Goal: Feedback & Contribution: Contribute content

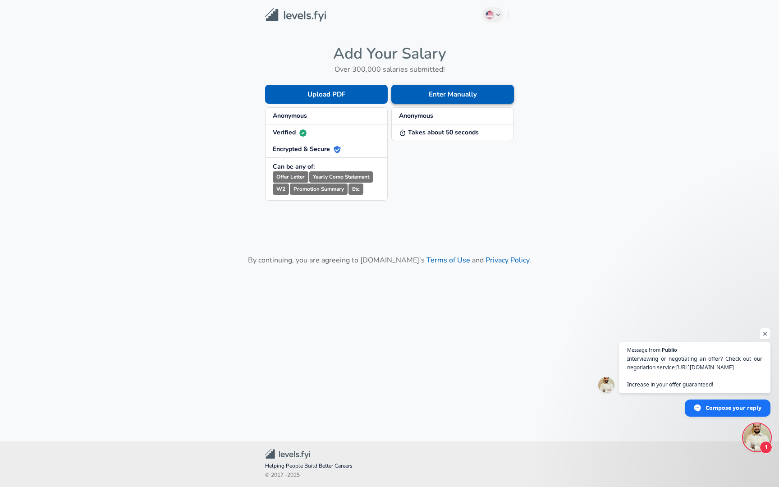
click at [443, 96] on button "Enter Manually" at bounding box center [453, 94] width 123 height 19
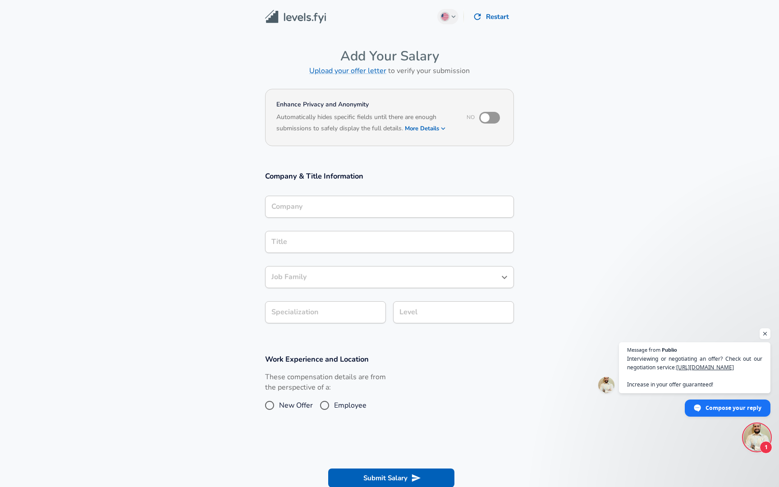
click at [355, 206] on input "Company" at bounding box center [389, 207] width 241 height 14
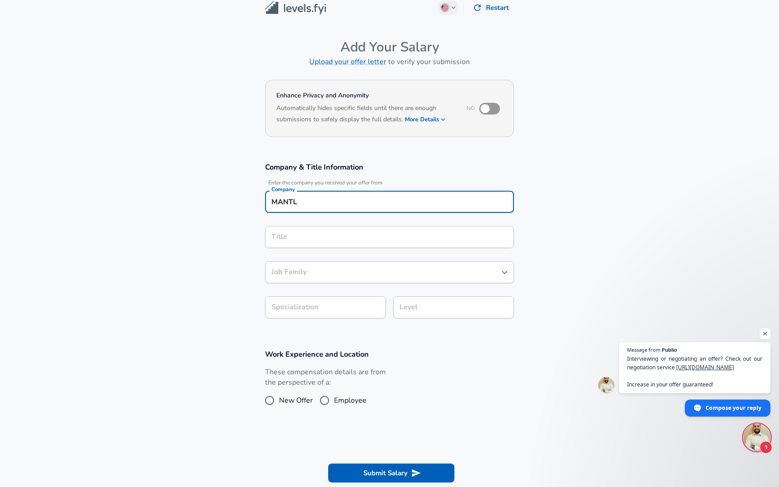
type input "MANTL"
click at [326, 236] on input "Title" at bounding box center [389, 237] width 241 height 14
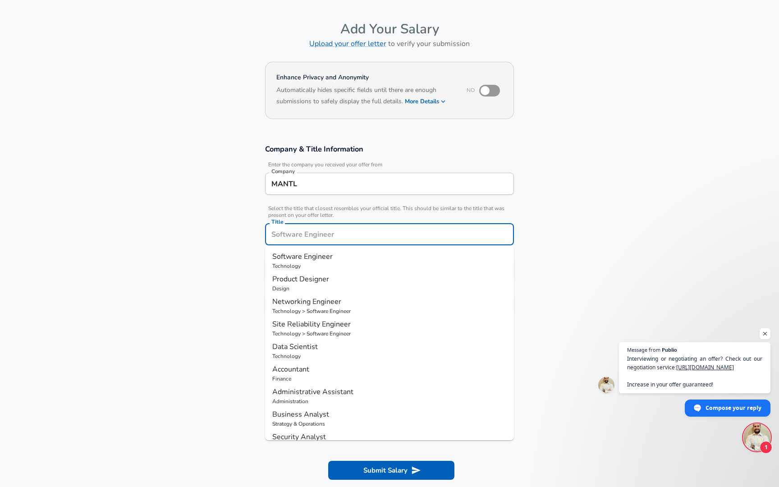
click at [326, 264] on p "Technology" at bounding box center [389, 266] width 235 height 8
type input "Software Engineer"
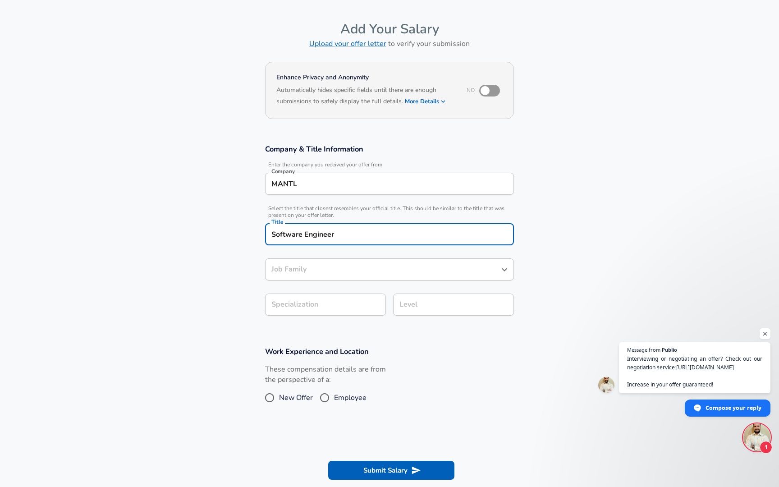
type input "Software Engineer"
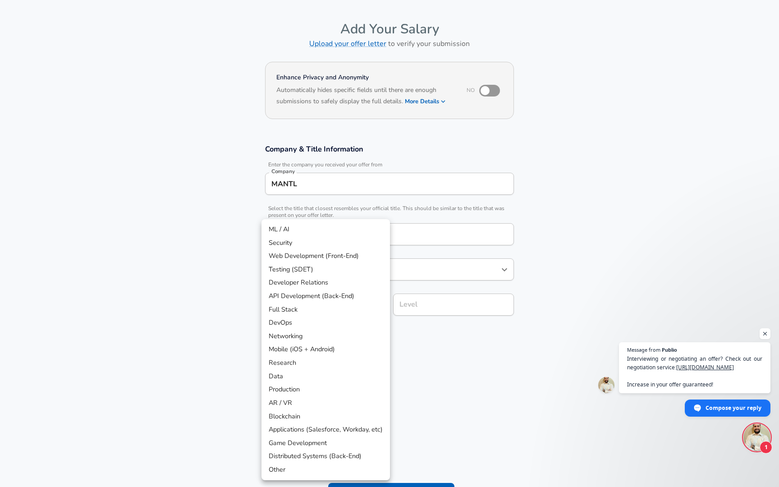
click at [346, 305] on body "English ([GEOGRAPHIC_DATA]) Change Restart Add Your Salary Upload your offer le…" at bounding box center [389, 216] width 779 height 487
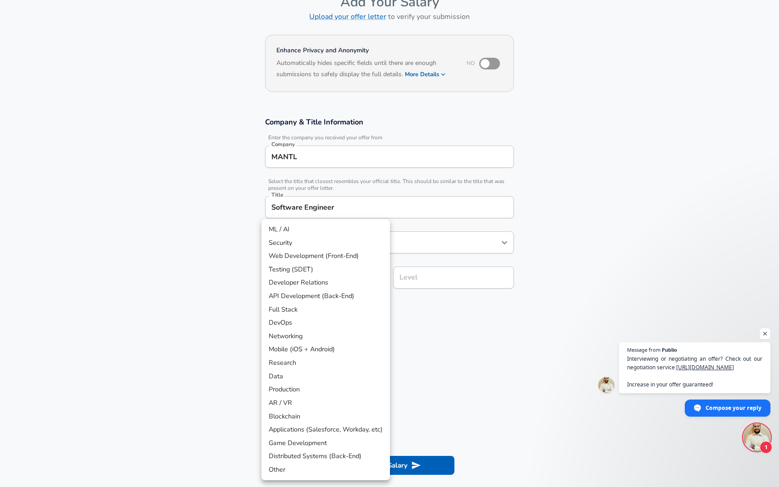
click at [352, 299] on li "API Development (Back-End)" at bounding box center [326, 297] width 129 height 14
type input "API Development (Back-End)"
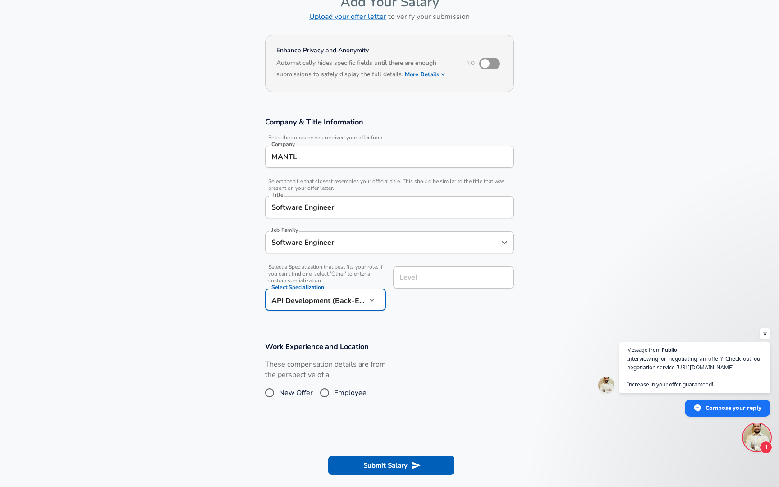
click at [436, 282] on input "Level" at bounding box center [453, 278] width 113 height 14
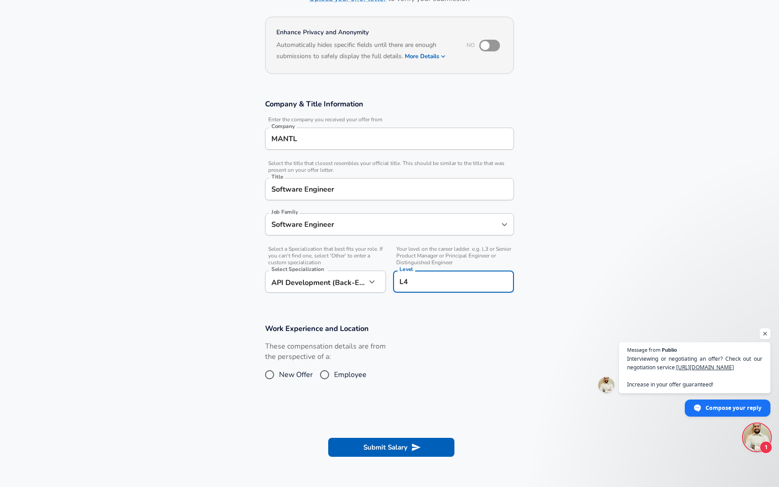
type input "L4"
click at [326, 378] on input "Employee" at bounding box center [324, 375] width 19 height 14
radio input "true"
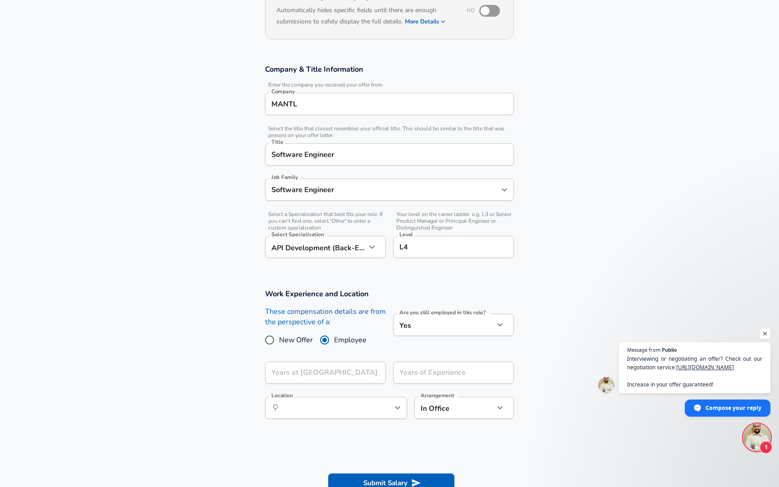
scroll to position [107, 0]
click at [337, 373] on input "Years at [GEOGRAPHIC_DATA]" at bounding box center [315, 372] width 101 height 22
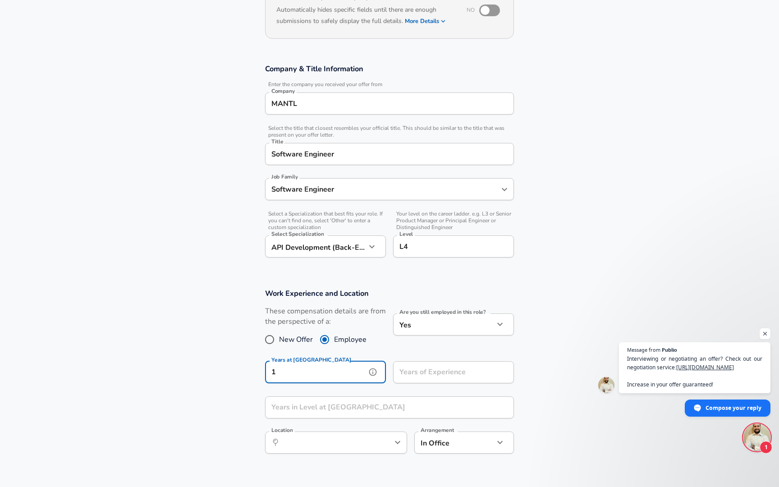
type input "1"
click at [423, 373] on input "Years of Experience" at bounding box center [443, 372] width 101 height 22
type input "6"
click at [371, 404] on input "Years in Level at [GEOGRAPHIC_DATA]" at bounding box center [379, 407] width 229 height 22
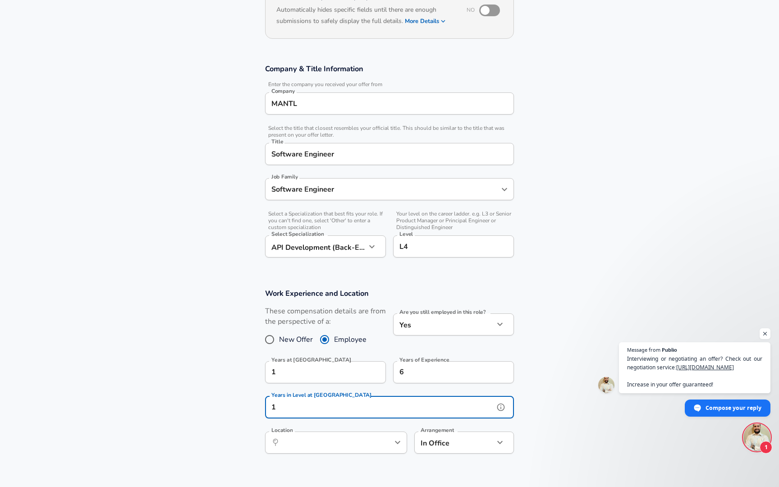
scroll to position [0, 0]
click at [397, 442] on icon "Open" at bounding box center [397, 442] width 11 height 11
type input "1"
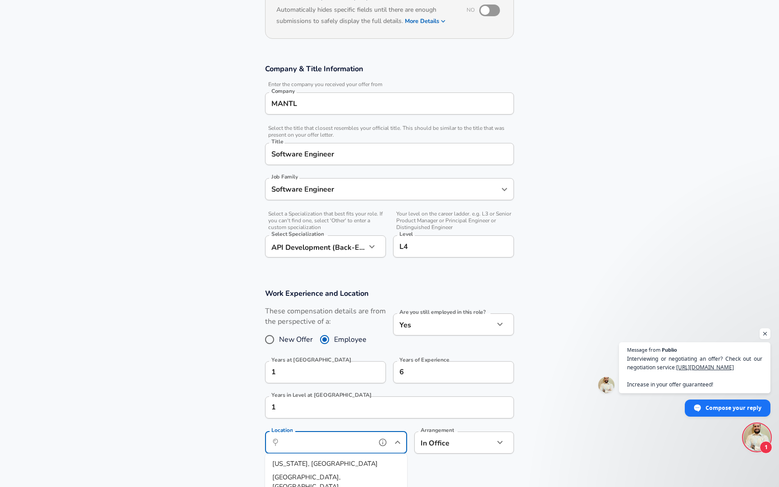
click at [355, 460] on li "[US_STATE], [GEOGRAPHIC_DATA]" at bounding box center [336, 464] width 142 height 14
type input "[US_STATE], [GEOGRAPHIC_DATA]"
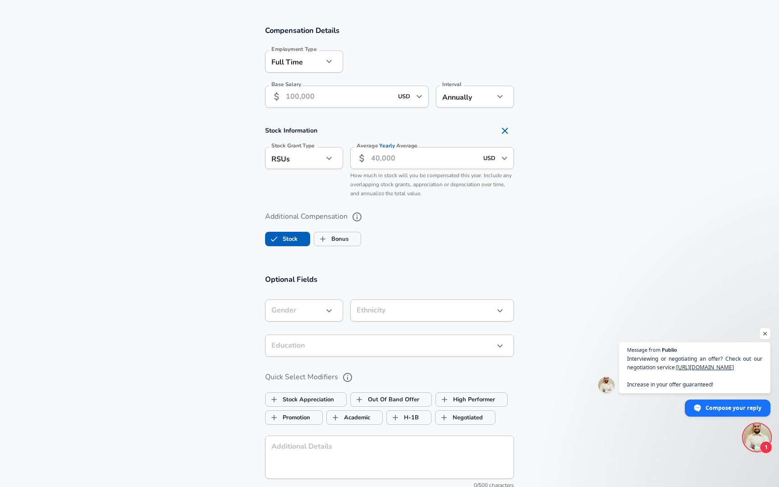
scroll to position [573, 0]
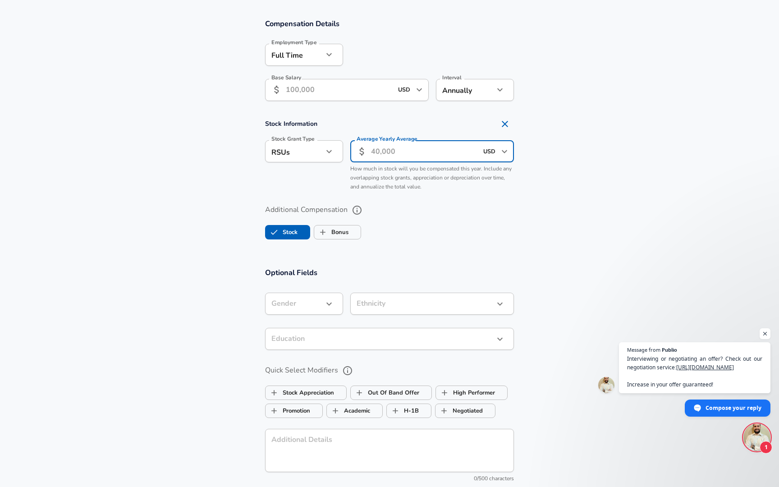
click at [382, 154] on input "Average Yearly Average" at bounding box center [424, 151] width 107 height 22
type input "31,250"
click at [454, 212] on label "Additional Compensation" at bounding box center [389, 210] width 249 height 15
click at [365, 212] on button "Additional Compensation" at bounding box center [357, 210] width 15 height 15
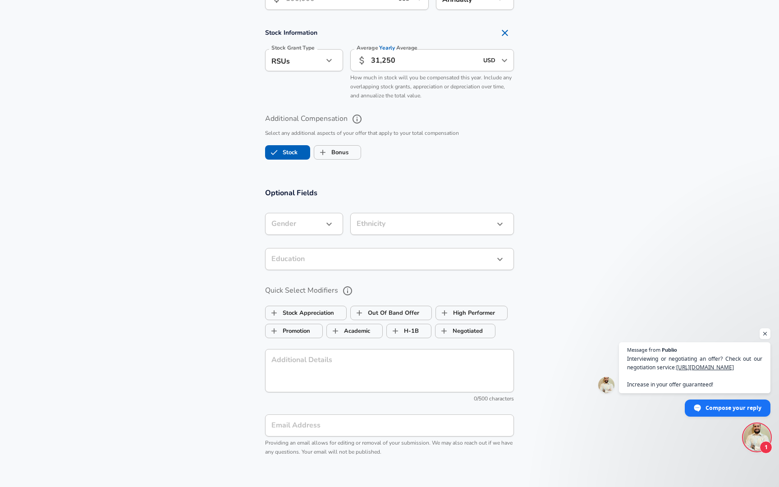
scroll to position [665, 0]
click at [332, 224] on icon "button" at bounding box center [329, 222] width 11 height 11
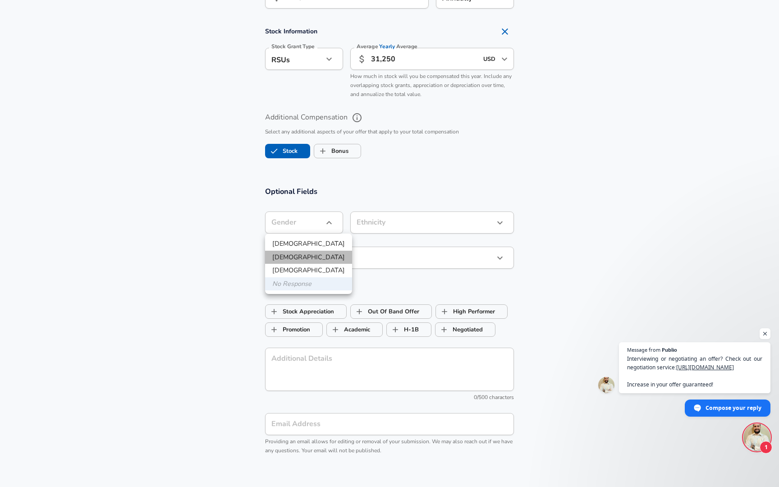
click at [312, 257] on li "[DEMOGRAPHIC_DATA]" at bounding box center [308, 258] width 87 height 14
type input "[DEMOGRAPHIC_DATA]"
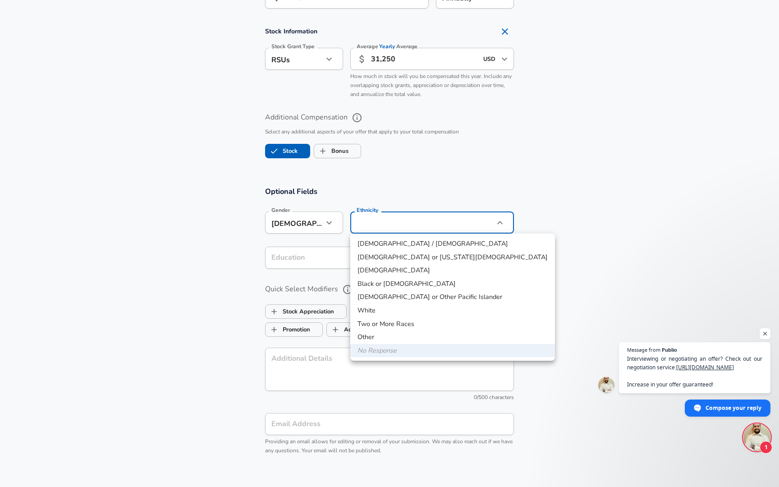
click at [398, 246] on li "[DEMOGRAPHIC_DATA] / [DEMOGRAPHIC_DATA]" at bounding box center [452, 244] width 205 height 14
type input "[DEMOGRAPHIC_DATA] / [DEMOGRAPHIC_DATA]"
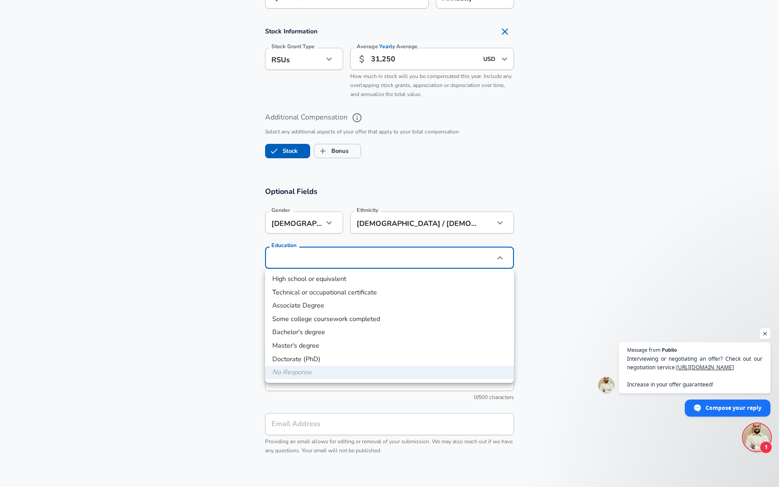
click at [335, 308] on li "Associate Degree" at bounding box center [389, 306] width 249 height 14
type input "Associate Degree"
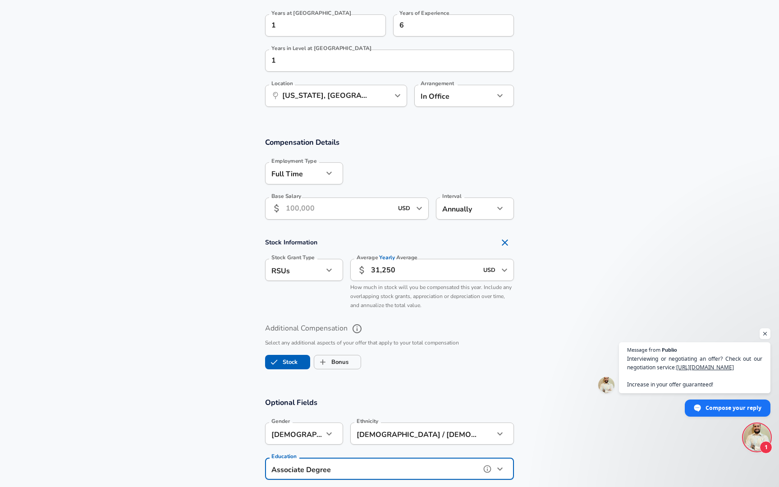
scroll to position [450, 0]
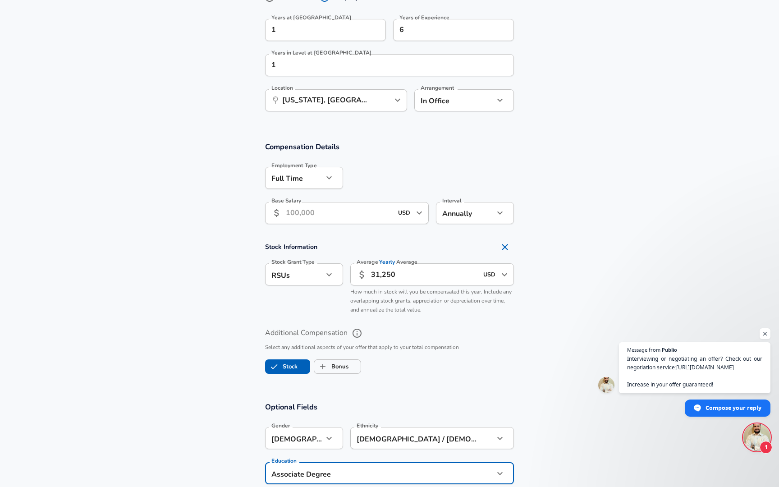
click at [353, 214] on input "Base Salary" at bounding box center [339, 213] width 107 height 22
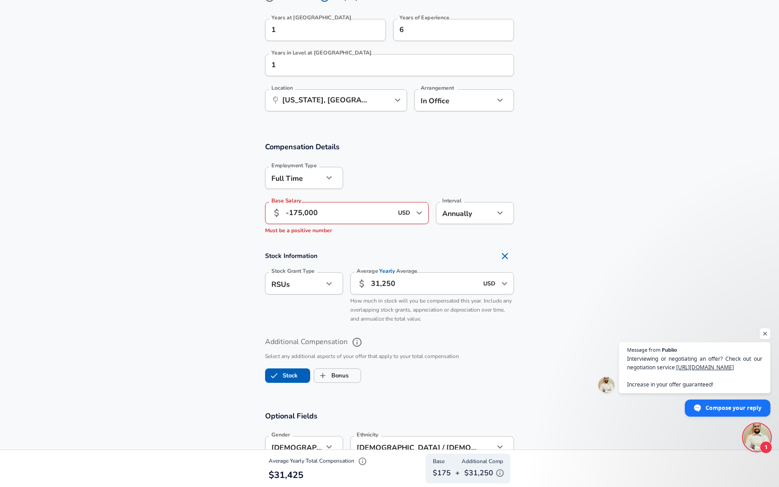
click at [442, 342] on div "Additional Compensation Select any additional aspects of your offer that apply …" at bounding box center [389, 361] width 249 height 52
click at [761, 330] on span "Open chat" at bounding box center [765, 333] width 11 height 11
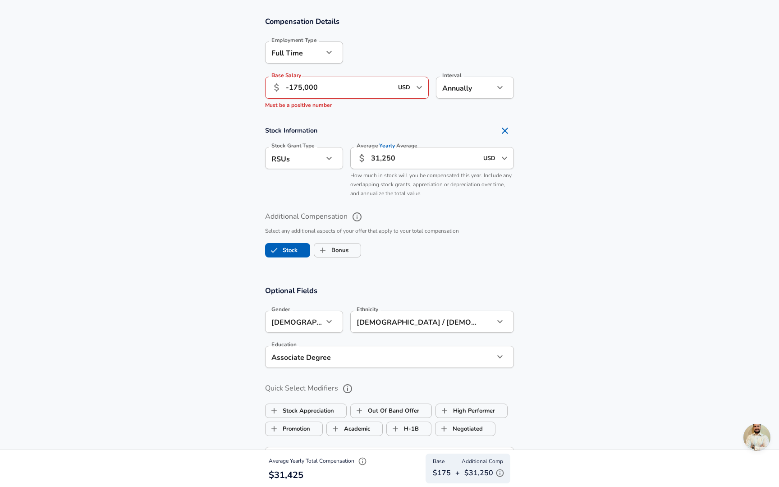
scroll to position [582, 0]
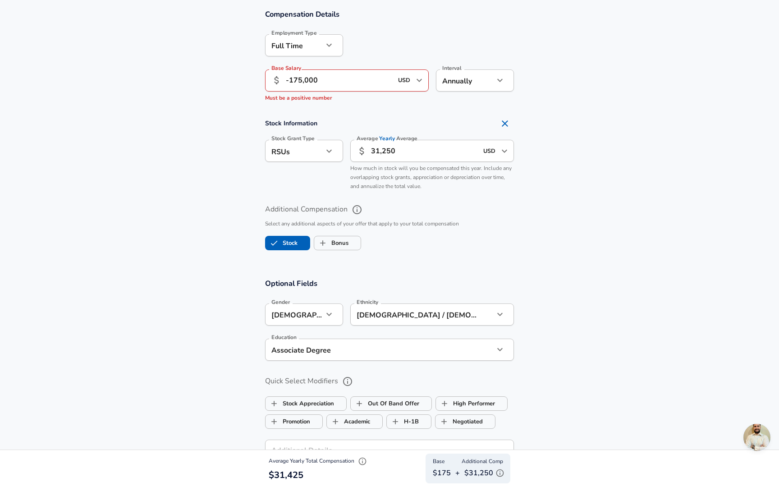
click at [289, 83] on input "-175,000" at bounding box center [339, 80] width 107 height 22
type input "175,000"
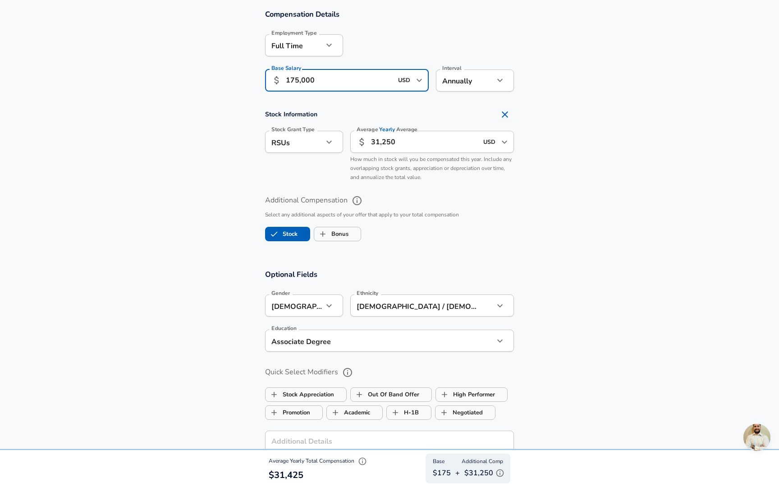
click at [403, 190] on div "Additional Compensation Select any additional aspects of your offer that apply …" at bounding box center [389, 215] width 271 height 59
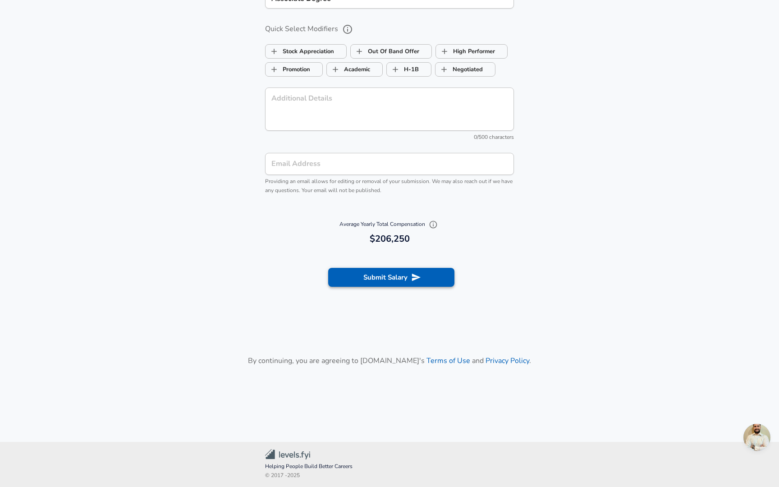
scroll to position [925, 0]
click at [409, 278] on button "Submit Salary" at bounding box center [391, 277] width 126 height 19
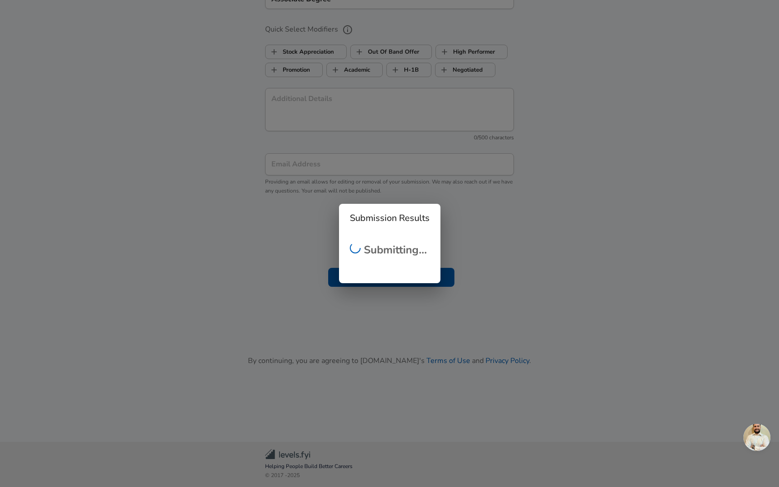
scroll to position [200, 0]
